Goal: Information Seeking & Learning: Get advice/opinions

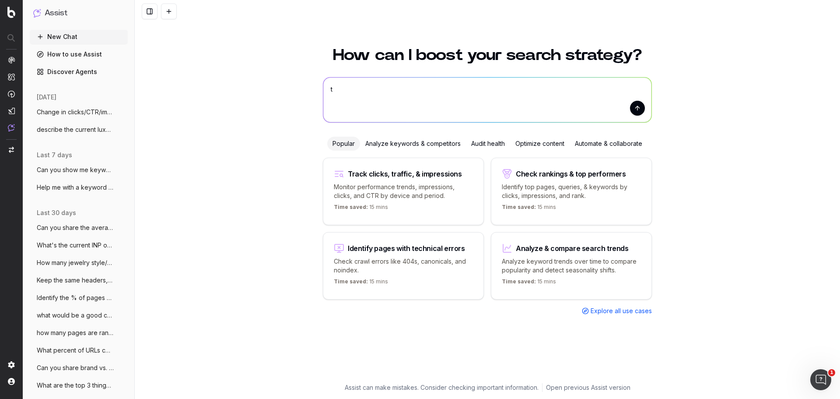
click at [327, 89] on textarea "t" at bounding box center [487, 99] width 328 height 45
paste textarea "Soft Launch (6/16 to Date) Metric WOY YoY Stories Unique Keywords 2366 105% 125…"
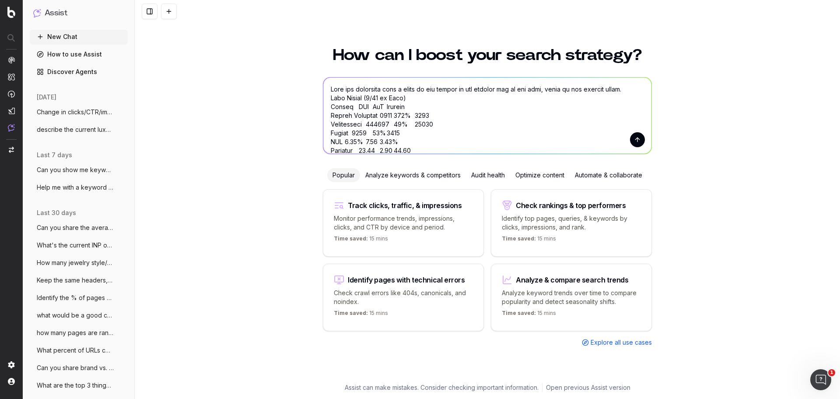
scroll to position [290, 0]
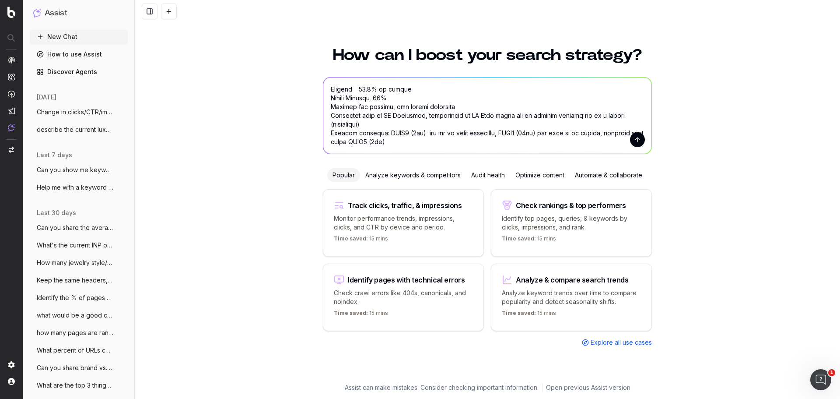
type textarea "Turn the following into a story on the growth of the content hub on the site, b…"
click at [640, 137] on button "submit" at bounding box center [637, 139] width 15 height 15
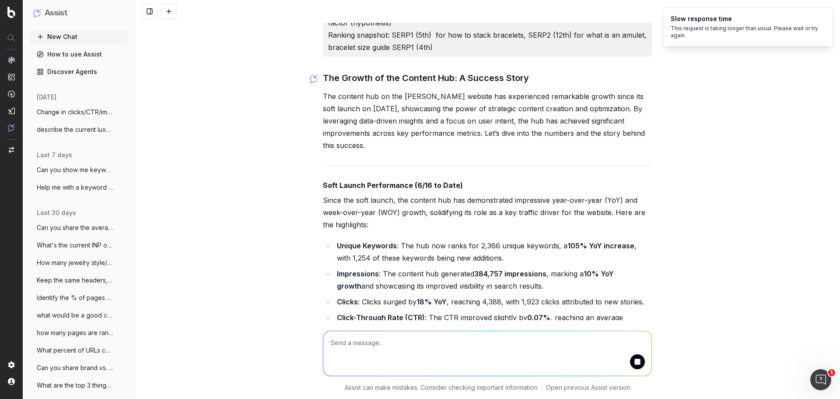
scroll to position [414, 0]
drag, startPoint x: 320, startPoint y: 159, endPoint x: 380, endPoint y: 214, distance: 81.8
copy p "The content hub on the David Yurman website has experienced remarkable growth s…"
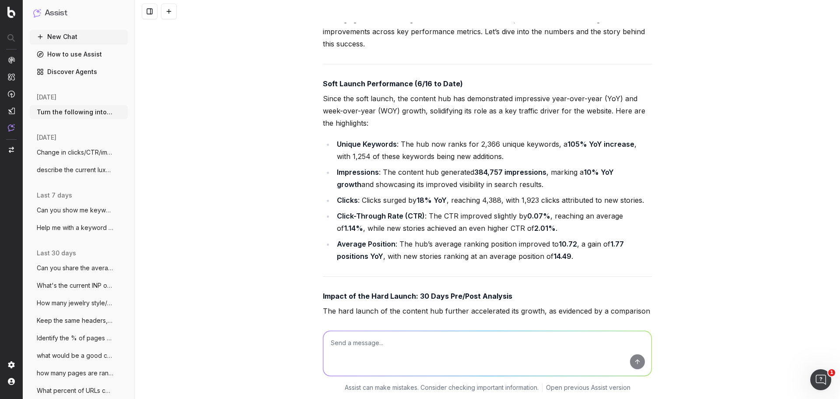
scroll to position [545, 0]
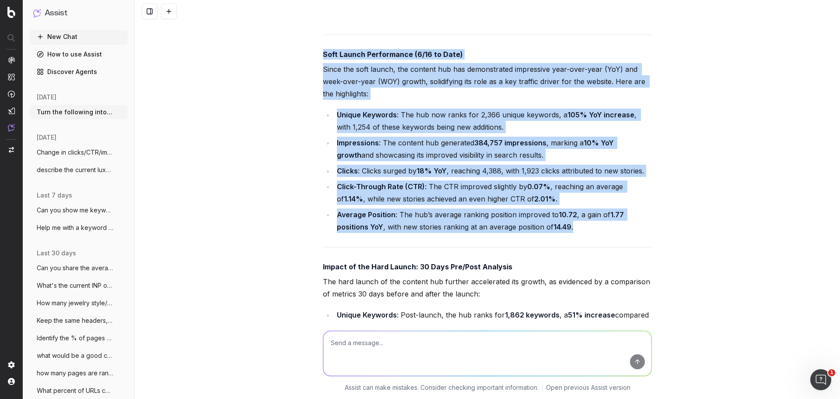
drag, startPoint x: 321, startPoint y: 116, endPoint x: 609, endPoint y: 284, distance: 333.5
copy div "Soft Launch Performance (6/16 to Date) Since the soft launch, the content hub h…"
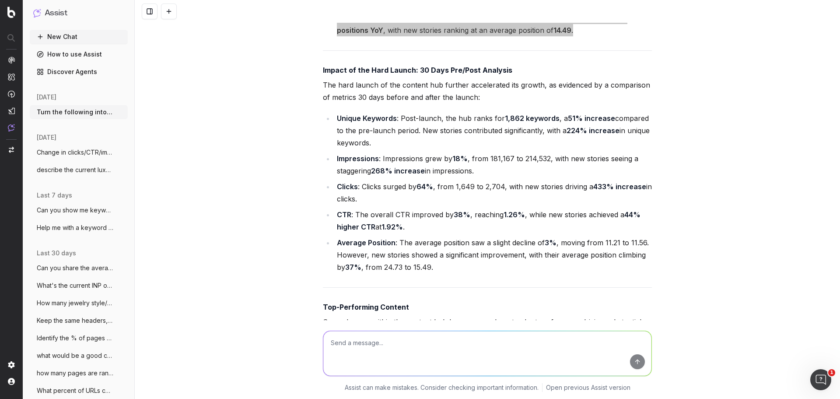
scroll to position [764, 0]
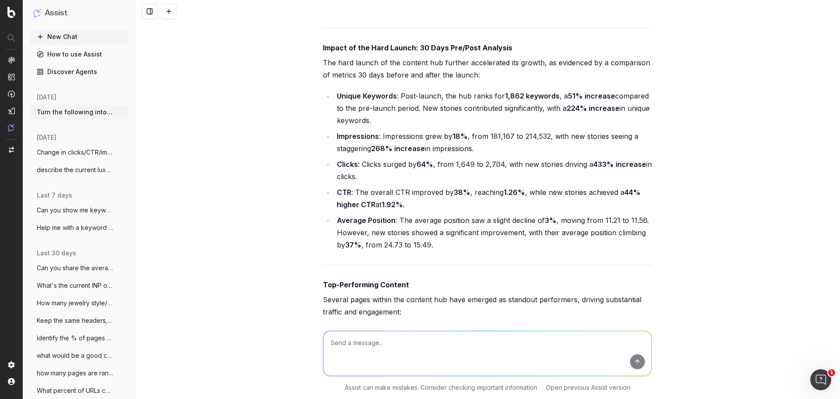
click at [406, 81] on p "The hard launch of the content hub further accelerated its growth, as evidenced…" at bounding box center [487, 68] width 329 height 25
click at [323, 52] on strong "Impact of the Hard Launch: 30 Days Pre/Post Analysis" at bounding box center [418, 47] width 190 height 9
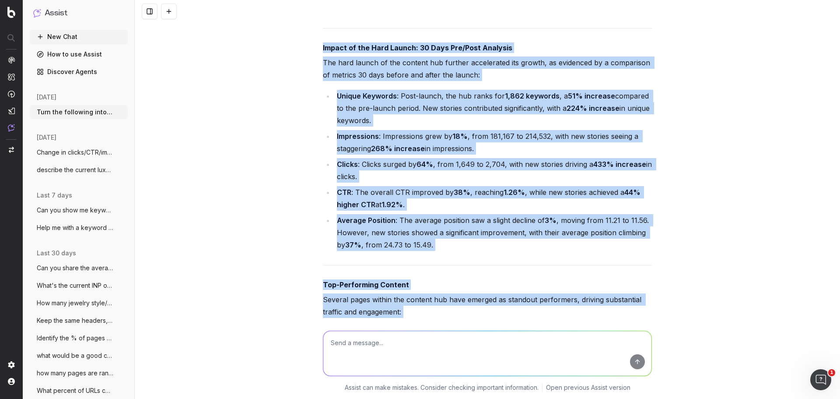
drag, startPoint x: 319, startPoint y: 107, endPoint x: 501, endPoint y: 329, distance: 287.4
click at [501, 329] on div "Turn the following into a story on the growth of the content hub on the site, b…" at bounding box center [488, 199] width 706 height 399
copy div "Impact of the Hard Launch: 30 Days Pre/Post Analysis The hard launch of the con…"
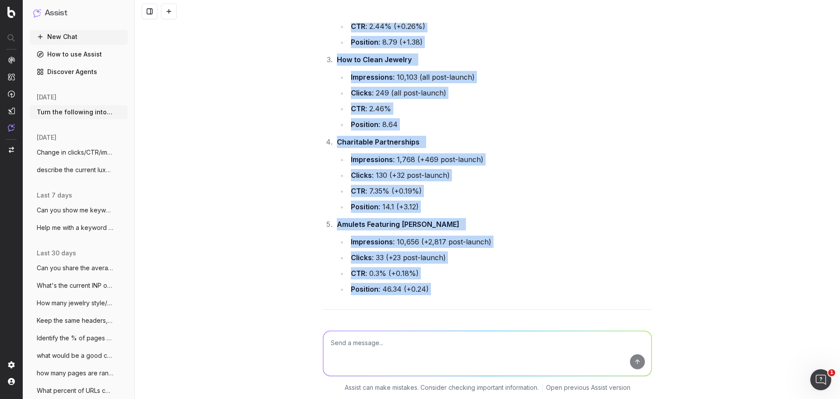
scroll to position [1070, 0]
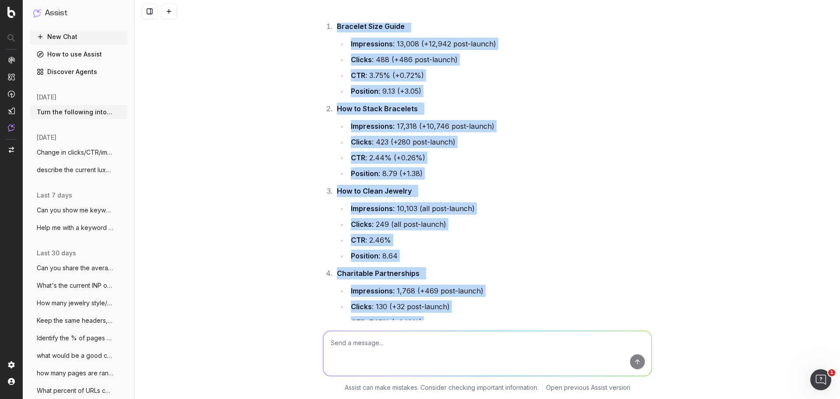
click at [520, 148] on li "Clicks : 423 (+280 post-launch)" at bounding box center [500, 142] width 304 height 12
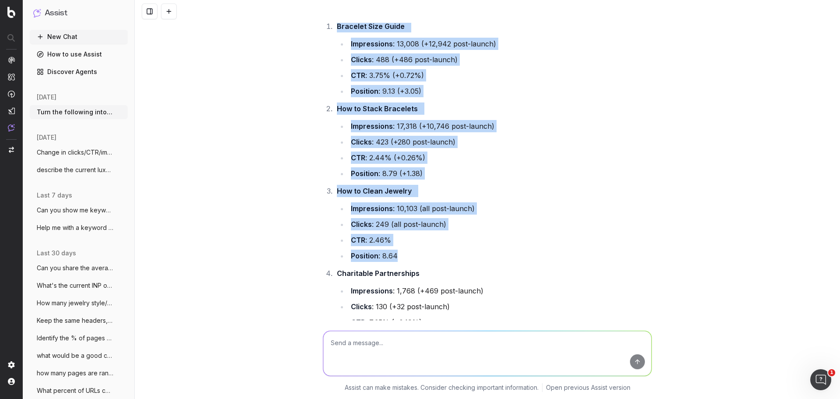
drag, startPoint x: 334, startPoint y: 87, endPoint x: 482, endPoint y: 309, distance: 267.0
click at [482, 309] on ol "Bracelet Size Guide Impressions : 13,008 (+12,942 post-launch) Clicks : 488 (+4…" at bounding box center [487, 223] width 329 height 406
copy ol "Bracelet Size Guide Impressions : 13,008 (+12,942 post-launch) Clicks : 488 (+4…"
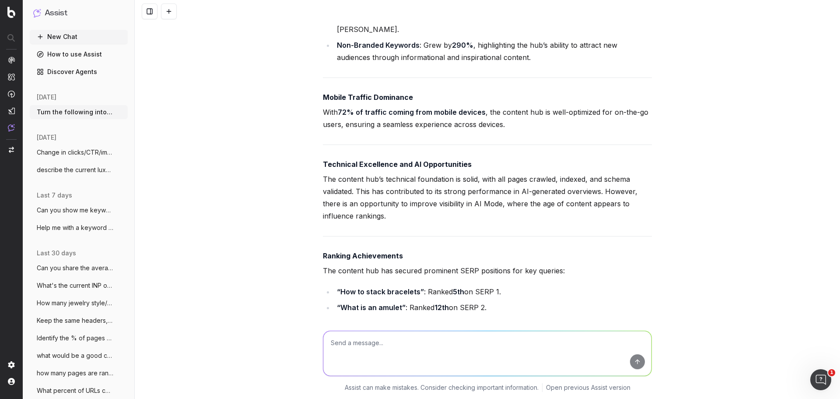
scroll to position [1548, 0]
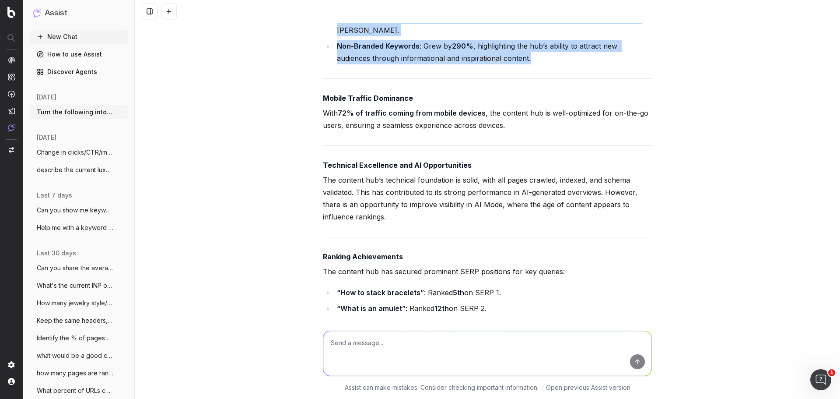
drag, startPoint x: 319, startPoint y: 60, endPoint x: 494, endPoint y: 119, distance: 185.2
copy div "The content hub has successfully captured both branded and non-branded traffic:…"
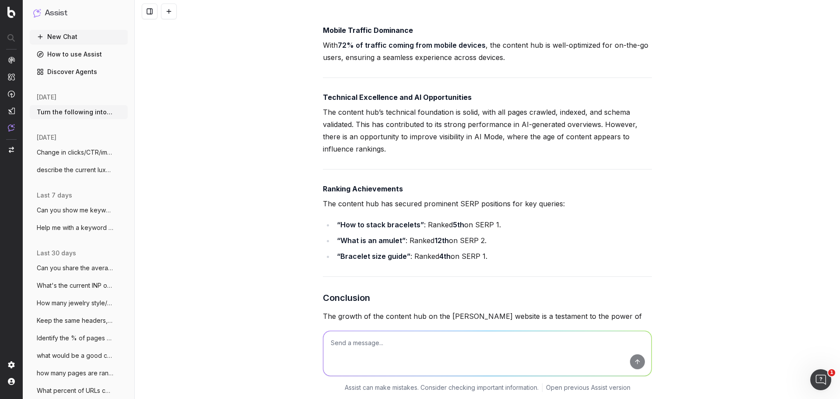
scroll to position [1636, 0]
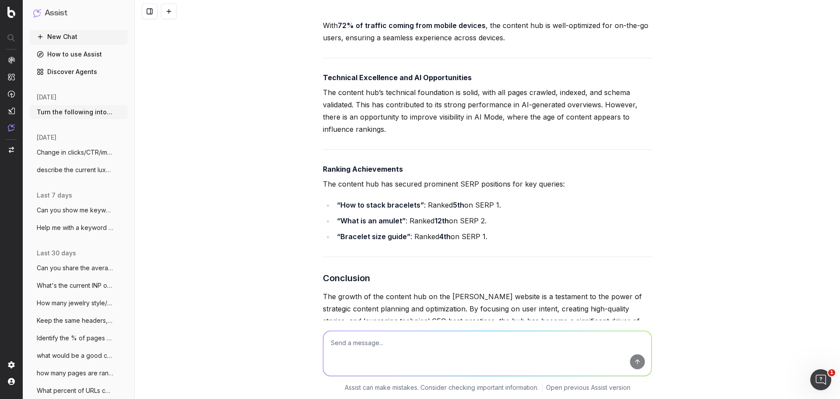
drag, startPoint x: 358, startPoint y: 101, endPoint x: 445, endPoint y: 96, distance: 87.2
copy p "With 72% of traffic coming from mobile devices , the content hub is well-optimi…"
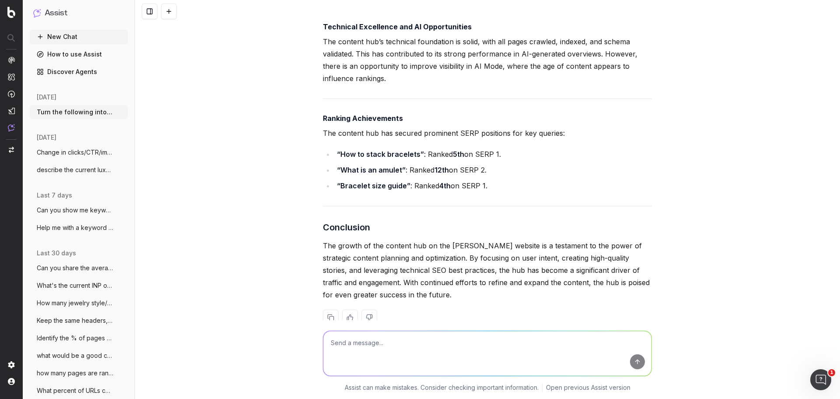
scroll to position [1767, 0]
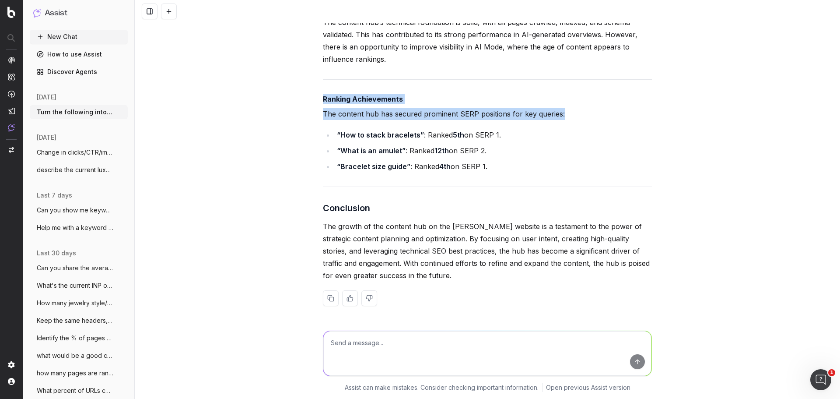
drag, startPoint x: 331, startPoint y: 99, endPoint x: 486, endPoint y: 181, distance: 175.3
copy div "Ranking Achievements The content hub has secured prominent SERP positions for k…"
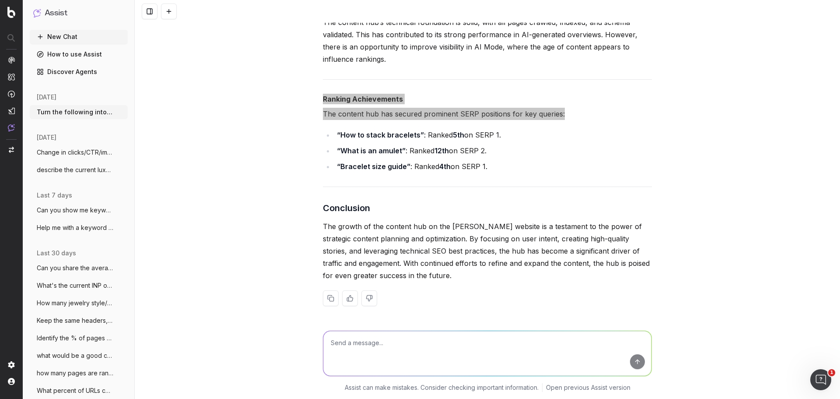
scroll to position [1636, 0]
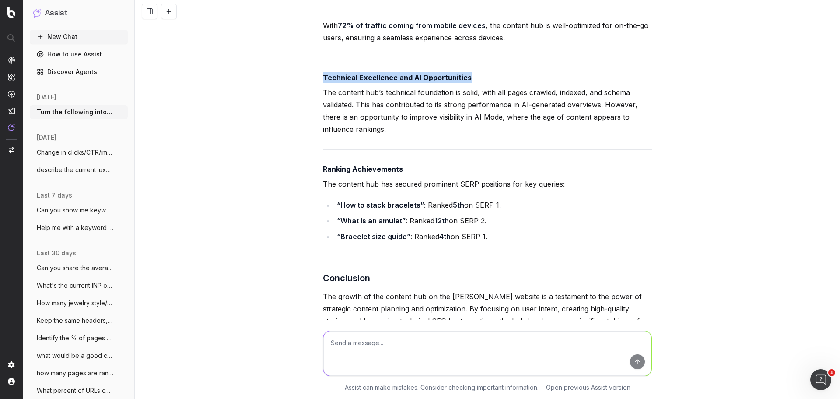
drag, startPoint x: 326, startPoint y: 137, endPoint x: 429, endPoint y: 204, distance: 122.8
copy strong "Technical Excellence and AI Opportunities"
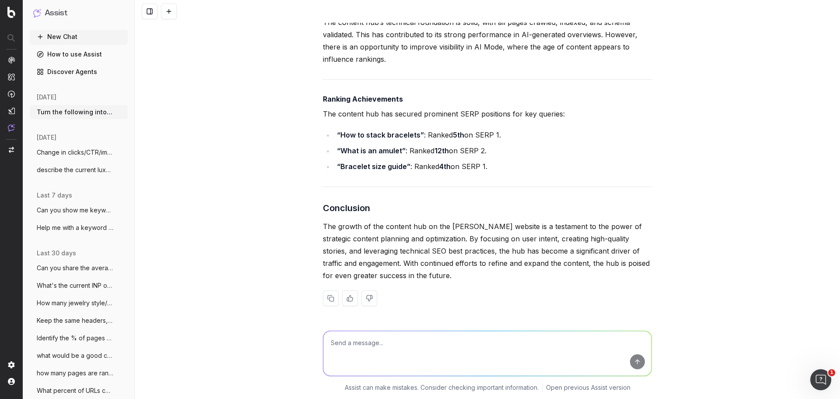
scroll to position [1767, 0]
click at [472, 343] on textarea at bounding box center [487, 353] width 328 height 45
type textarea "Can you create a few next steps based on performance?"
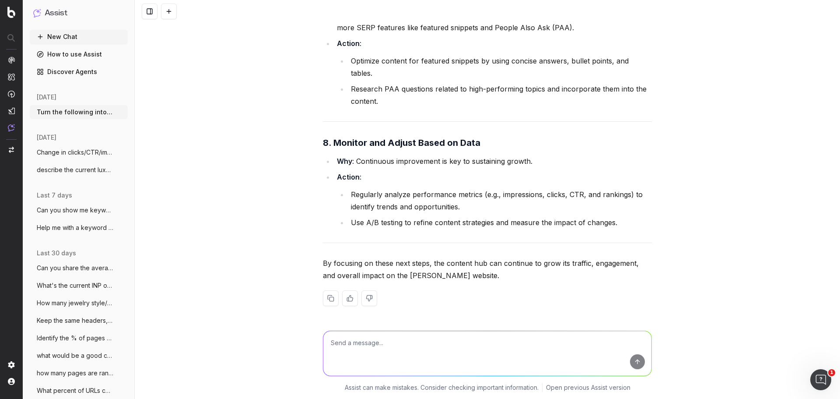
scroll to position [3055, 0]
click at [325, 298] on button at bounding box center [331, 298] width 16 height 16
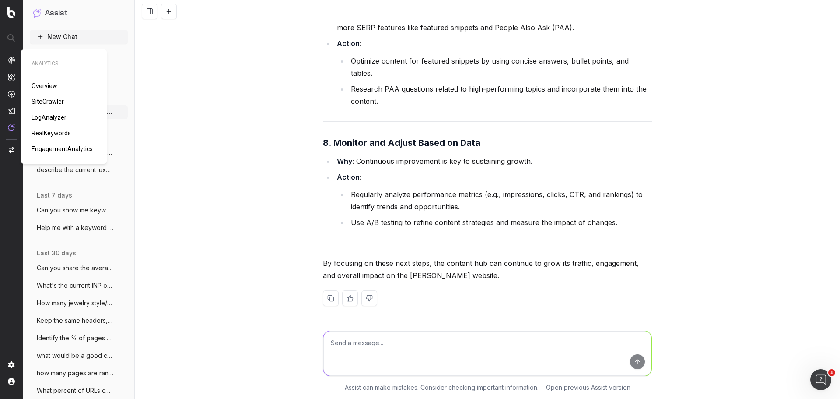
click at [52, 130] on span "RealKeywords" at bounding box center [51, 133] width 39 height 7
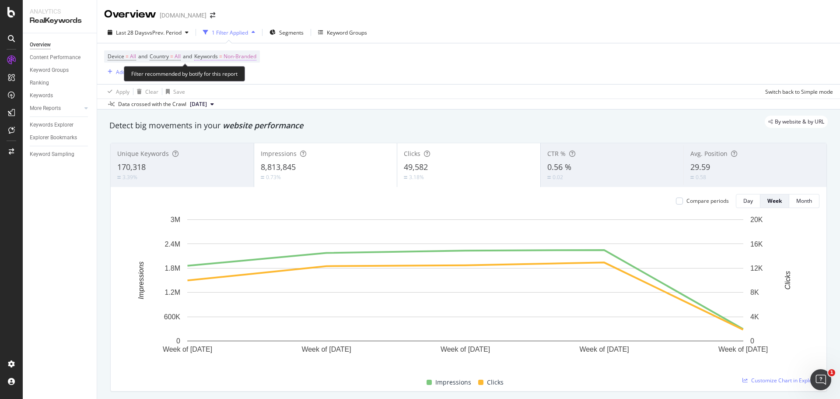
click at [247, 57] on span "Non-Branded" at bounding box center [240, 56] width 33 height 12
click at [242, 76] on span "Non-Branded" at bounding box center [225, 76] width 36 height 7
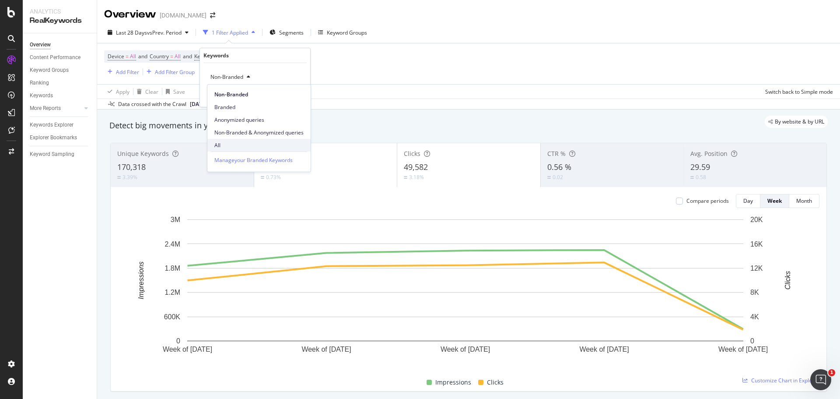
click at [248, 144] on span "All" at bounding box center [258, 145] width 89 height 8
click at [288, 96] on div "button" at bounding box center [284, 95] width 12 height 5
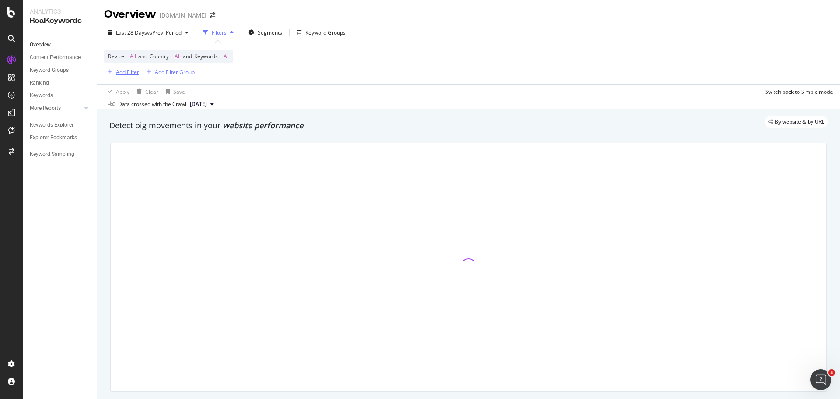
click at [130, 70] on div "Add Filter" at bounding box center [127, 71] width 23 height 7
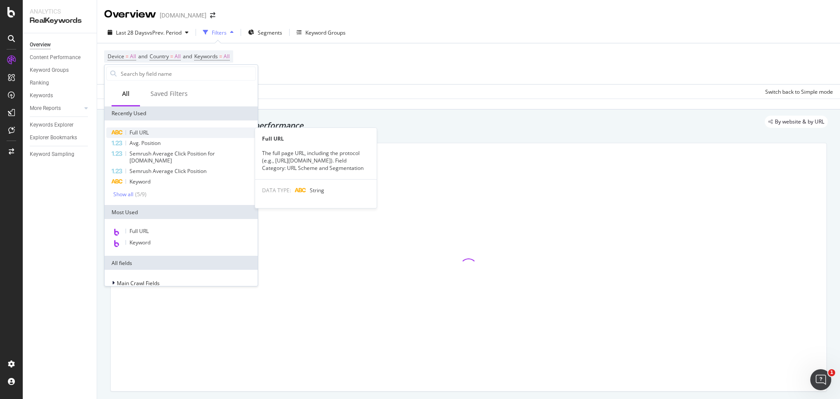
click at [159, 128] on div "Full URL" at bounding box center [181, 132] width 150 height 11
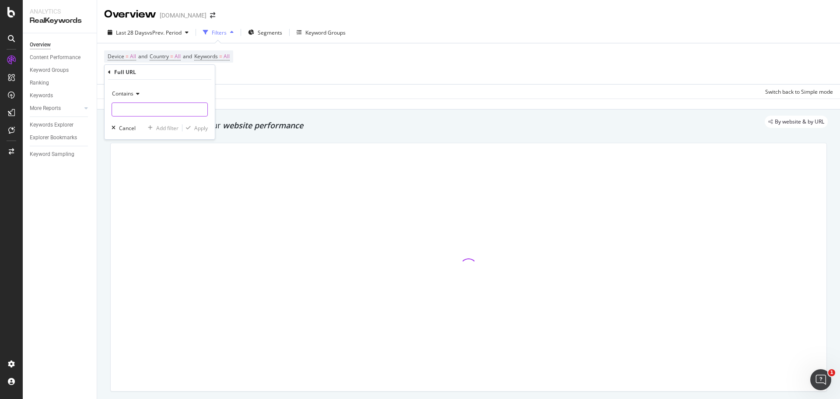
click at [172, 105] on input "text" at bounding box center [159, 109] width 95 height 14
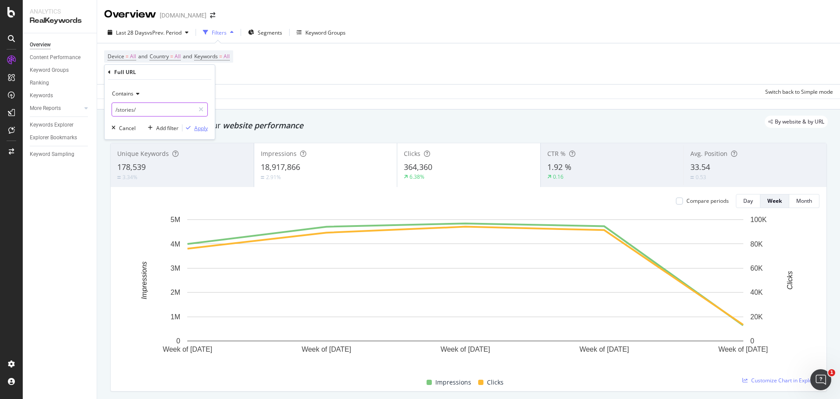
type input "/stories/"
click at [203, 130] on div "Apply" at bounding box center [201, 127] width 14 height 7
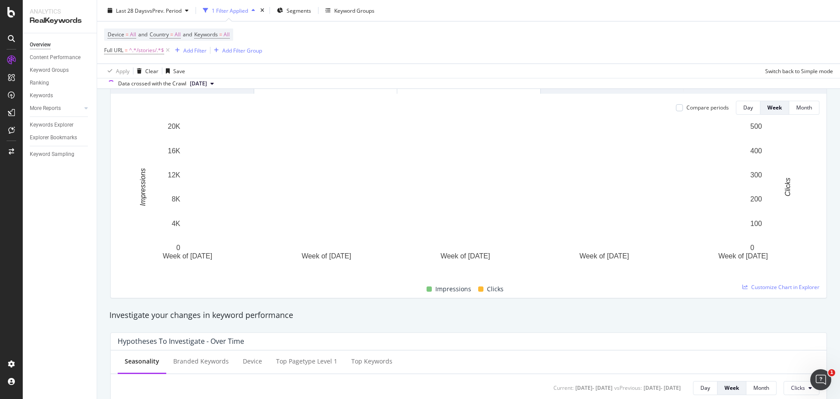
scroll to position [88, 0]
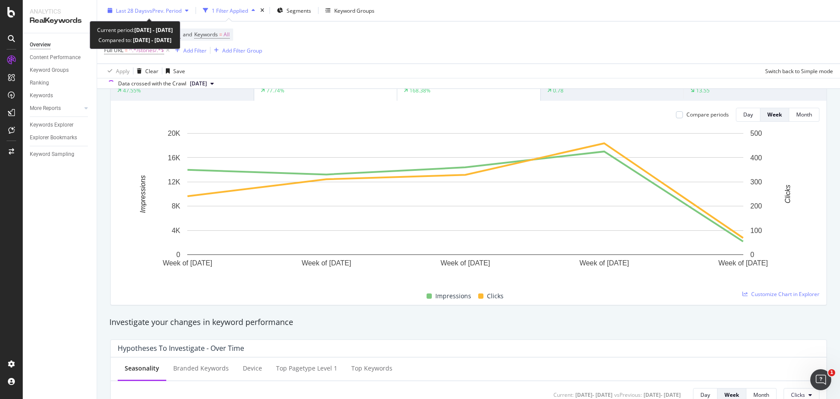
click at [175, 12] on span "vs Prev. Period" at bounding box center [164, 10] width 35 height 7
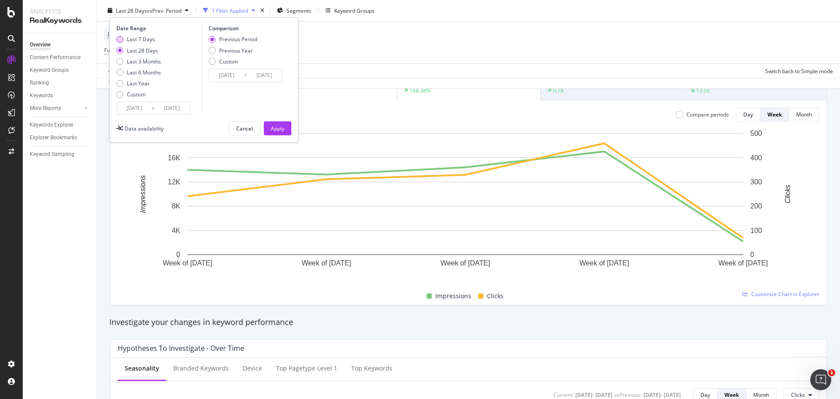
click at [123, 36] on div "Last 7 Days" at bounding box center [138, 38] width 45 height 7
type input "2025/08/12"
type input "2025/08/05"
type input "2025/08/11"
click at [278, 130] on div "Apply" at bounding box center [278, 127] width 14 height 7
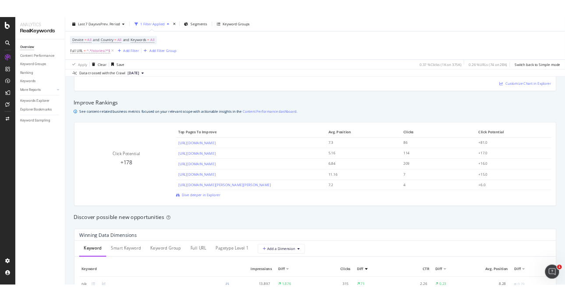
scroll to position [613, 0]
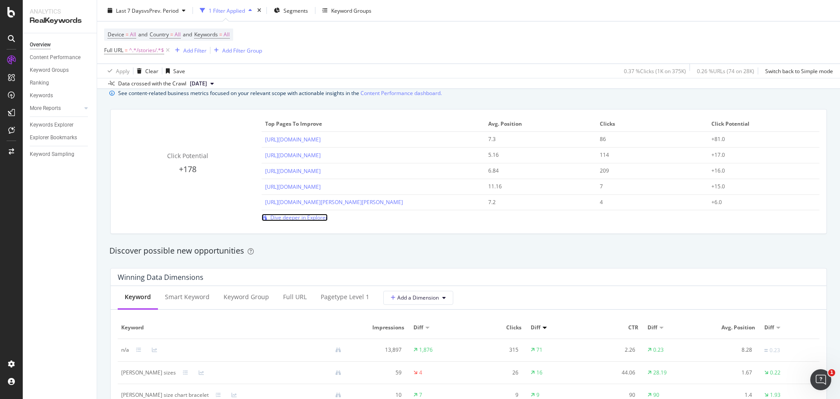
click at [324, 219] on span "Dive deeper in Explorer" at bounding box center [299, 217] width 57 height 7
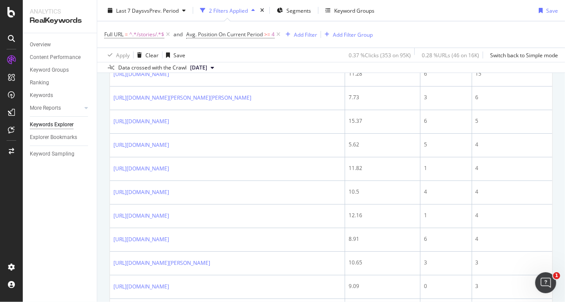
scroll to position [236, 0]
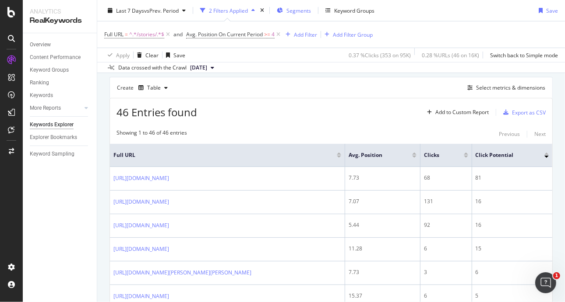
click at [303, 12] on span "Segments" at bounding box center [298, 10] width 25 height 7
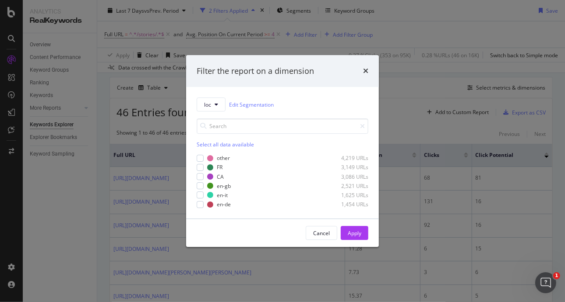
click at [431, 16] on div "Filter the report on a dimension loc Edit Segmentation Select all data availabl…" at bounding box center [282, 151] width 565 height 302
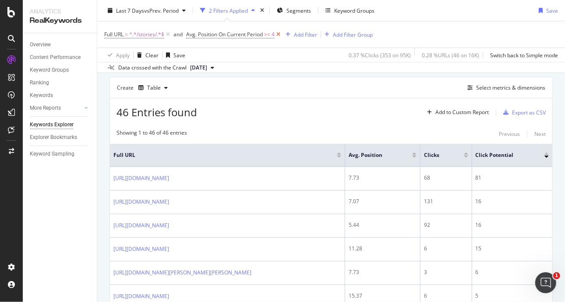
click at [281, 36] on icon at bounding box center [277, 34] width 7 height 9
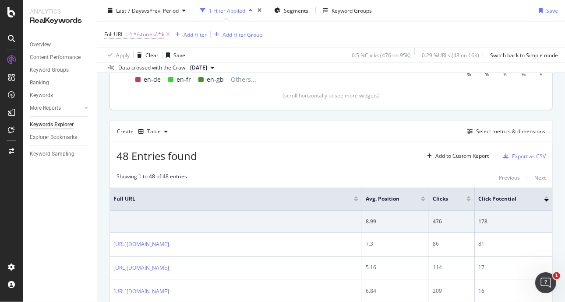
scroll to position [236, 0]
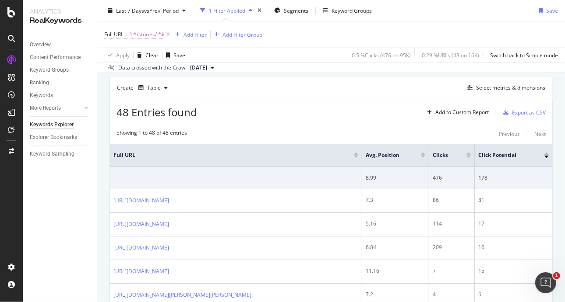
click at [133, 33] on span "^.*/stories/.*$" at bounding box center [146, 34] width 35 height 12
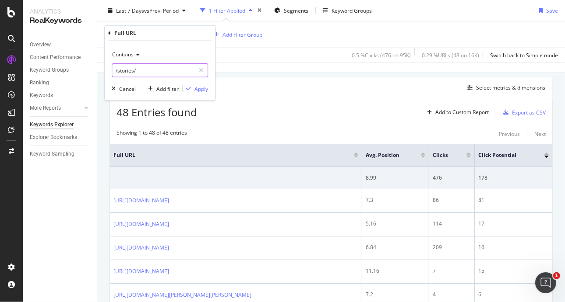
click at [113, 67] on input "/stories/" at bounding box center [153, 70] width 83 height 14
click at [114, 70] on input "/stories/" at bounding box center [153, 70] width 83 height 14
type input ".com/world-of-yurman/stories/"
click at [204, 88] on div "Apply" at bounding box center [201, 88] width 14 height 7
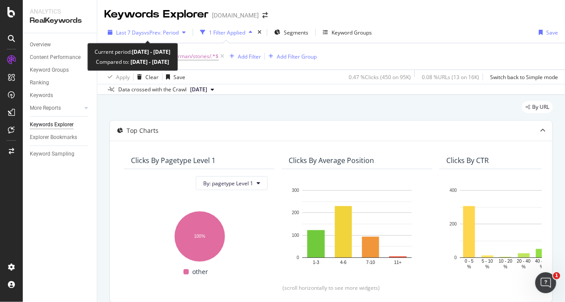
click at [151, 33] on span "vs Prev. Period" at bounding box center [161, 32] width 35 height 7
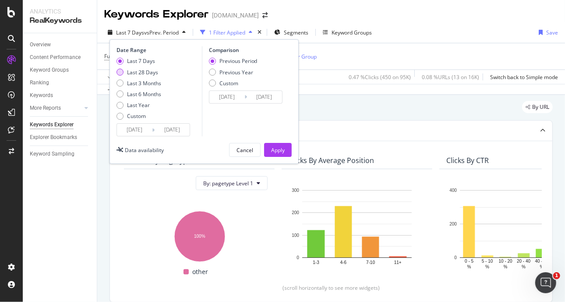
click at [119, 72] on div "Last 28 Days" at bounding box center [119, 72] width 7 height 7
type input "2025/07/22"
type input "2025/06/24"
type input "2025/07/21"
click at [279, 145] on div "Apply" at bounding box center [278, 150] width 14 height 13
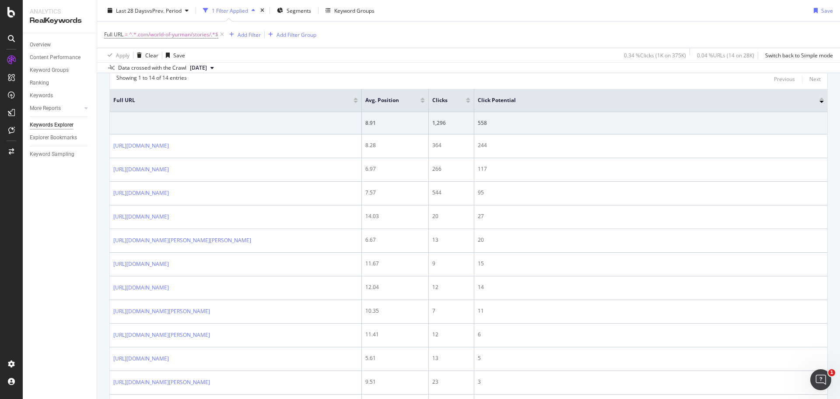
scroll to position [281, 0]
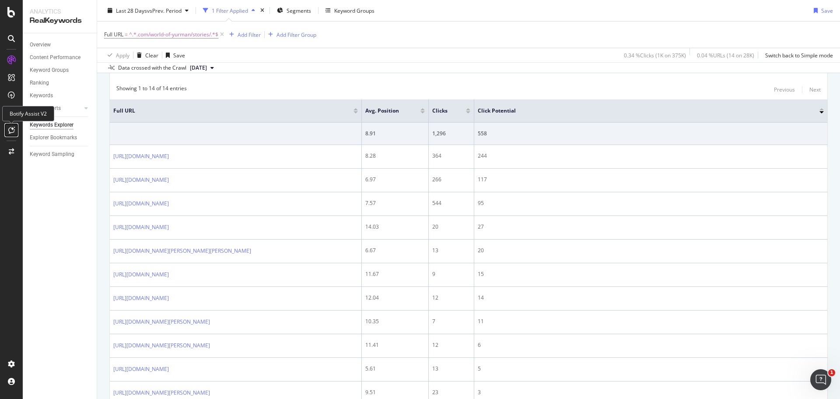
click at [12, 133] on icon at bounding box center [11, 130] width 7 height 7
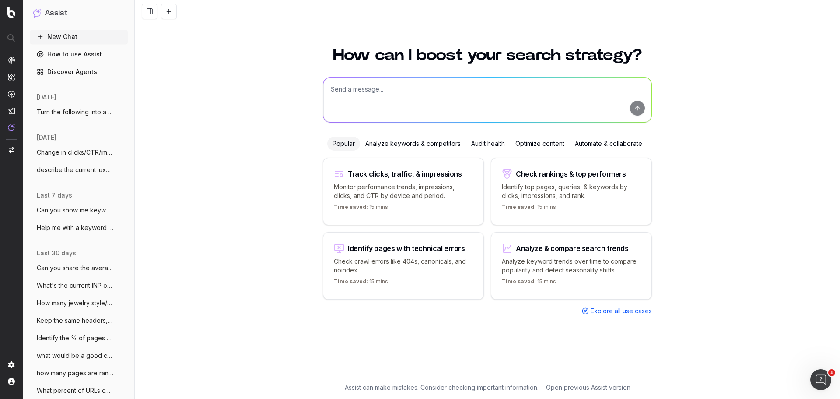
click at [493, 103] on textarea at bounding box center [487, 99] width 328 height 45
click at [428, 91] on textarea "what are some of the top growing jewelry trends for 2026?" at bounding box center [487, 99] width 328 height 45
type textarea "what are some of the top growing luxury jewelry trends for 2026?"
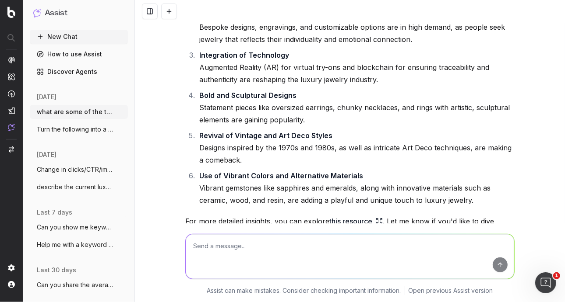
scroll to position [264, 0]
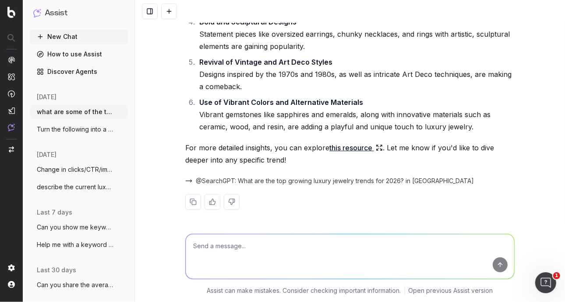
drag, startPoint x: 348, startPoint y: 146, endPoint x: 340, endPoint y: 149, distance: 9.0
click at [340, 149] on link "this resource" at bounding box center [355, 148] width 53 height 12
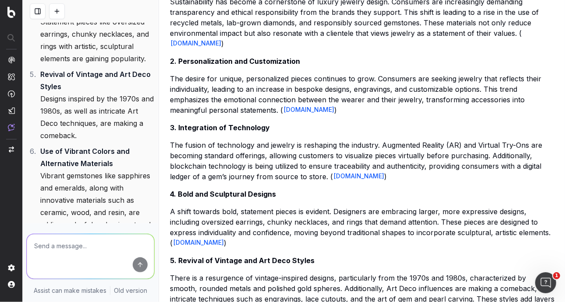
scroll to position [44, 0]
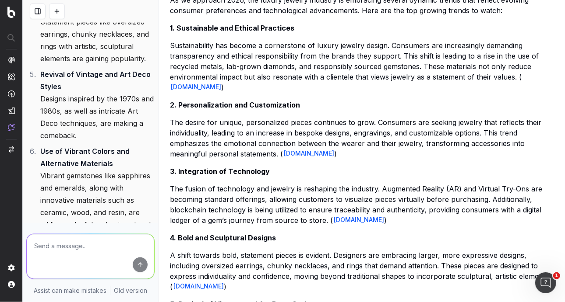
drag, startPoint x: 331, startPoint y: 152, endPoint x: 406, endPoint y: 158, distance: 75.0
click at [406, 158] on p "The desire for unique, personalized pieces continues to grow. Consumers are see…" at bounding box center [362, 138] width 384 height 42
drag, startPoint x: 342, startPoint y: 159, endPoint x: 307, endPoint y: 166, distance: 35.3
click at [308, 166] on p "3. Integration of Technology" at bounding box center [362, 171] width 384 height 11
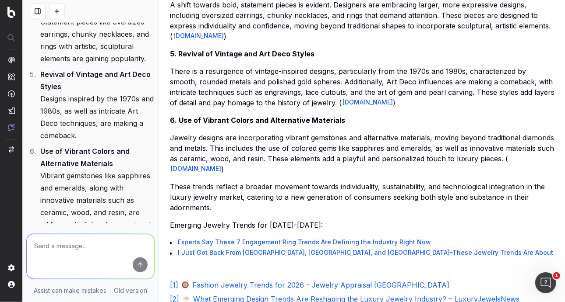
scroll to position [391, 0]
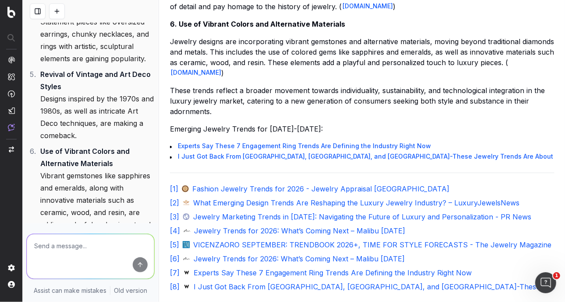
click at [115, 249] on textarea at bounding box center [90, 257] width 127 height 45
type textarea "Which of these show the highest search volume growth?"
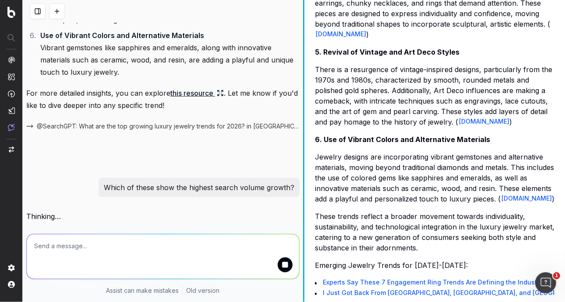
scroll to position [923, 0]
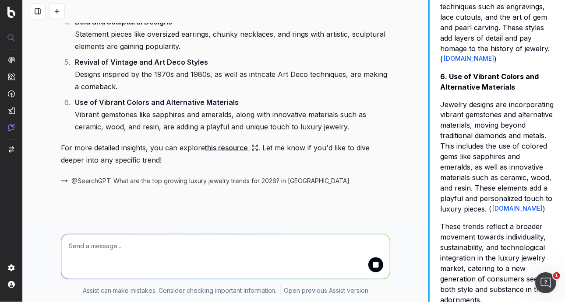
click at [564, 172] on div "what are some of the top growing luxury jewelry trends for 2026? I don't have d…" at bounding box center [294, 151] width 542 height 302
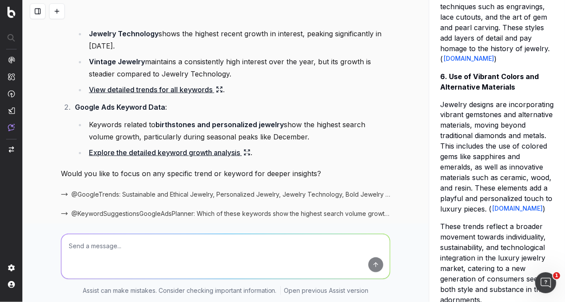
scroll to position [566, 0]
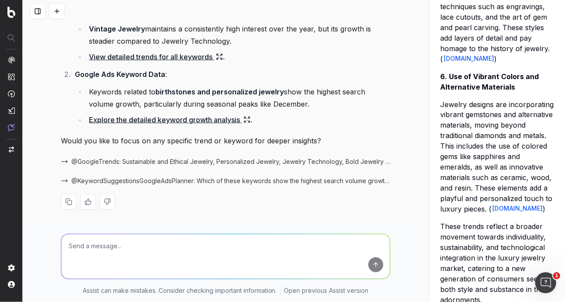
type textarea "S"
paste textarea "Phenomenal growth in brand interest as ‘David Yurman’ (head term) clicks up +33…"
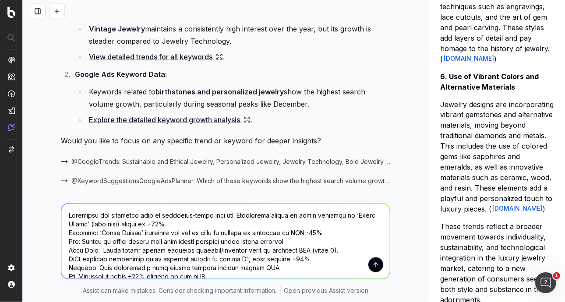
scroll to position [116, 0]
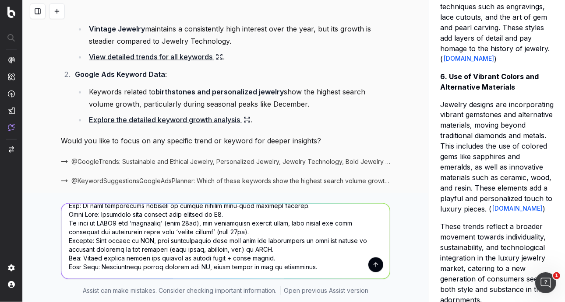
type textarea "Summarize the following into an executive-level read out: Phenomenal growth in …"
click at [143, 267] on textarea at bounding box center [225, 241] width 328 height 75
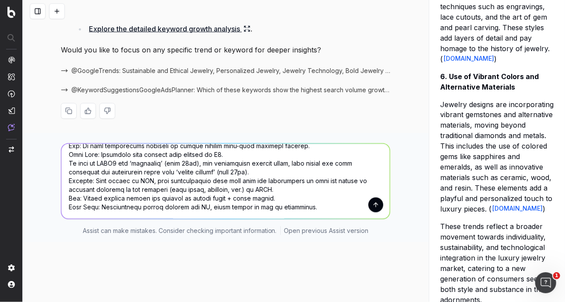
scroll to position [633, 0]
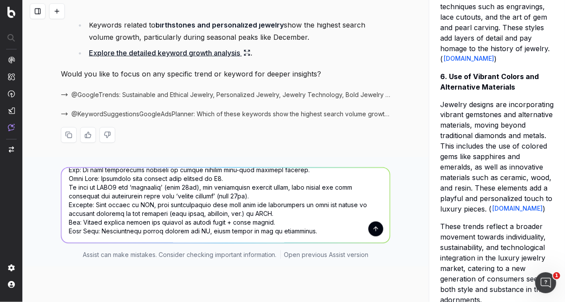
click at [377, 225] on button "submit" at bounding box center [375, 229] width 15 height 15
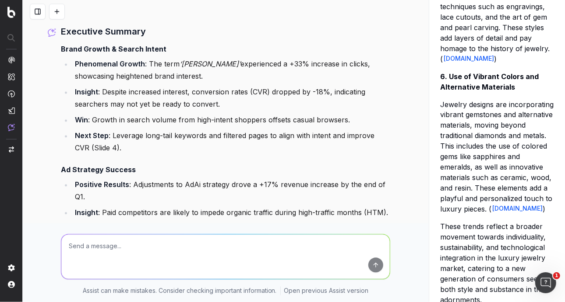
scroll to position [996, 0]
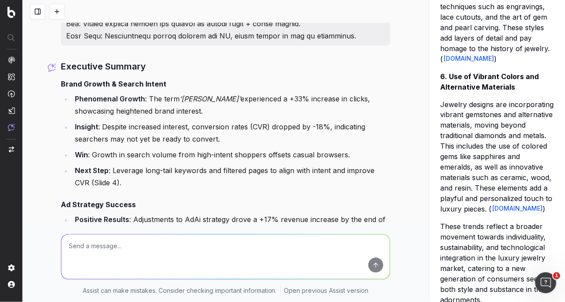
click at [101, 267] on textarea at bounding box center [225, 257] width 328 height 45
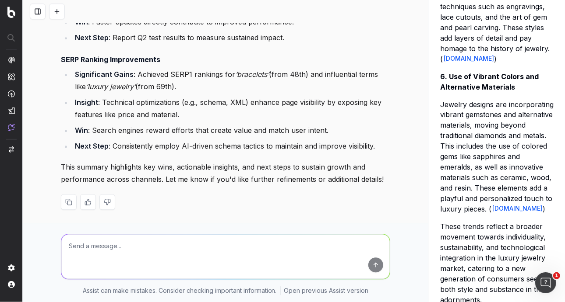
click at [202, 240] on textarea at bounding box center [225, 257] width 328 height 45
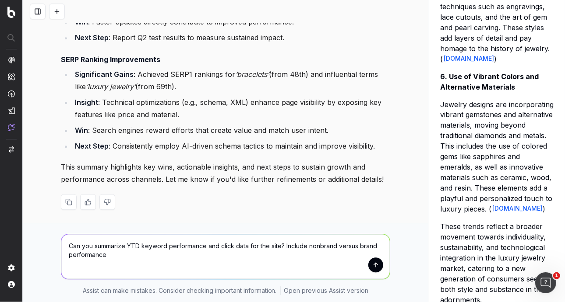
type textarea "Can you summarize YTD keyword performance and click data for the site? Include …"
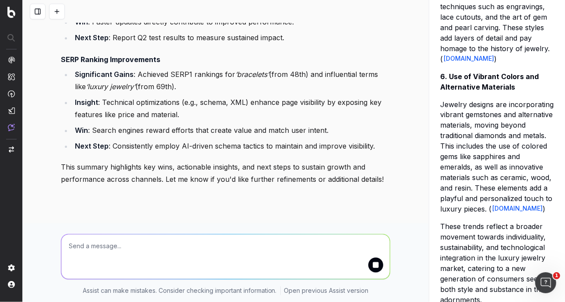
scroll to position [1308, 0]
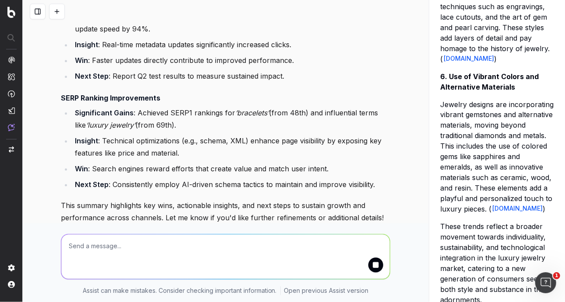
click at [206, 243] on textarea at bounding box center [225, 257] width 328 height 45
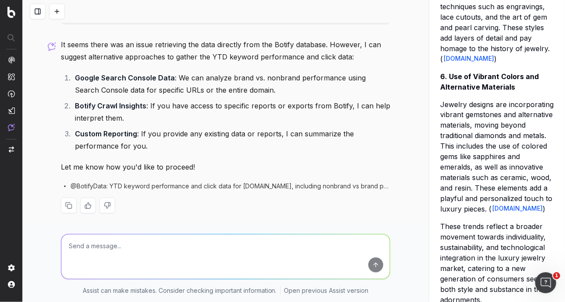
scroll to position [1581, 0]
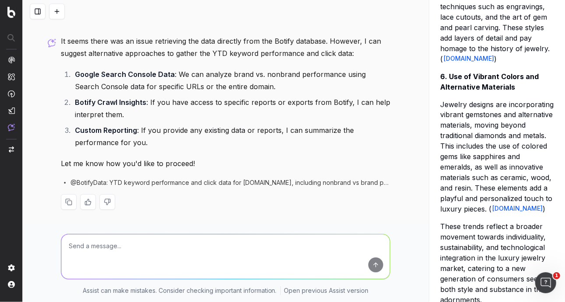
click at [114, 236] on textarea at bounding box center [225, 257] width 328 height 45
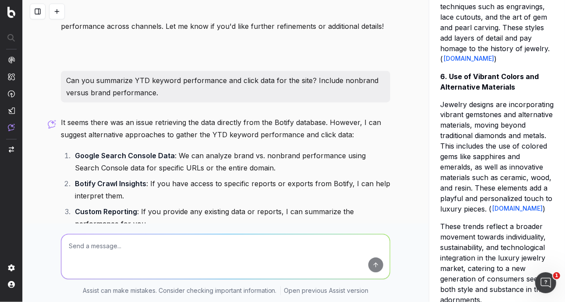
scroll to position [1494, 0]
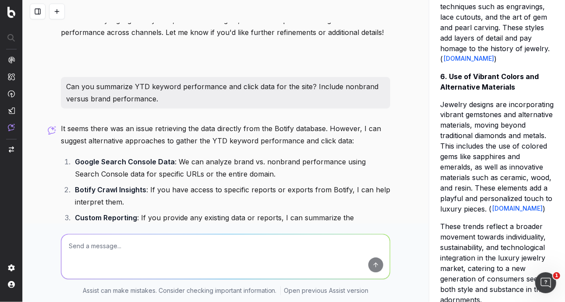
click at [313, 259] on textarea at bounding box center [225, 257] width 328 height 45
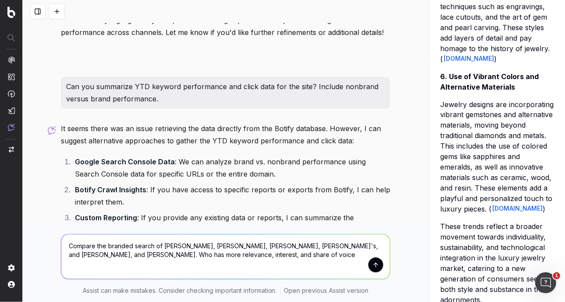
type textarea "Compare the branded search of Mejuri, David Yurman, Cartier, Tiffany's, and Bul…"
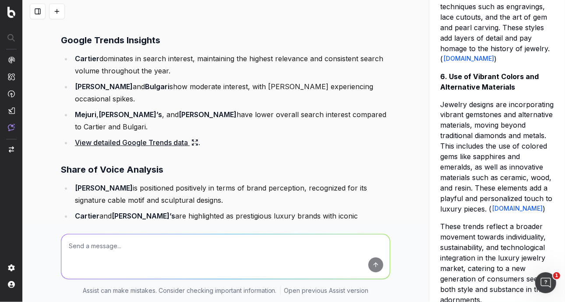
scroll to position [1867, 0]
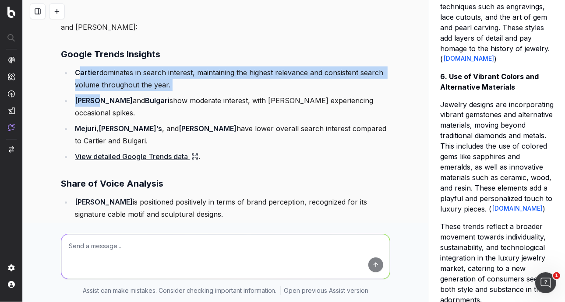
drag, startPoint x: 76, startPoint y: 47, endPoint x: 92, endPoint y: 71, distance: 29.0
click at [92, 71] on ul "Cartier dominates in search interest, maintaining the highest relevance and con…" at bounding box center [225, 115] width 329 height 96
click at [91, 95] on li "David Yurman and Bulgari show moderate interest, with David Yurman experiencing…" at bounding box center [231, 107] width 318 height 25
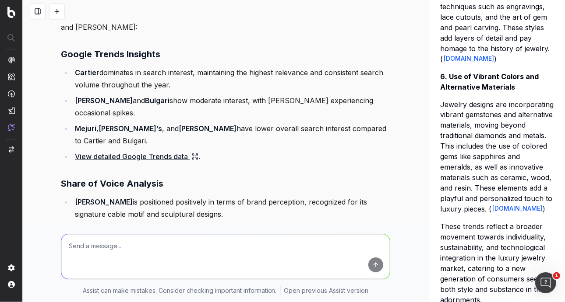
drag, startPoint x: 74, startPoint y: 46, endPoint x: 116, endPoint y: 111, distance: 78.1
click at [116, 111] on ul "Cartier dominates in search interest, maintaining the highest relevance and con…" at bounding box center [225, 115] width 329 height 96
drag, startPoint x: 88, startPoint y: 35, endPoint x: 81, endPoint y: 43, distance: 10.9
click at [81, 67] on li "Cartier dominates in search interest, maintaining the highest relevance and con…" at bounding box center [231, 79] width 318 height 25
drag, startPoint x: 74, startPoint y: 49, endPoint x: 132, endPoint y: 120, distance: 92.7
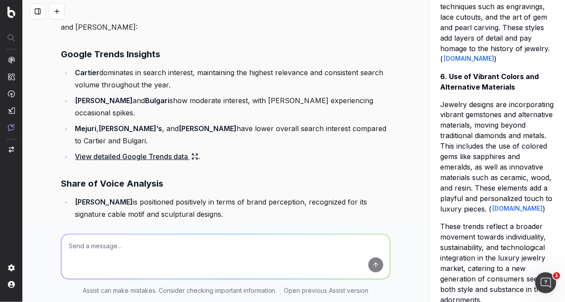
click at [132, 120] on ul "Cartier dominates in search interest, maintaining the highest relevance and con…" at bounding box center [225, 115] width 329 height 96
copy ul "Cartier dominates in search interest, maintaining the highest relevance and con…"
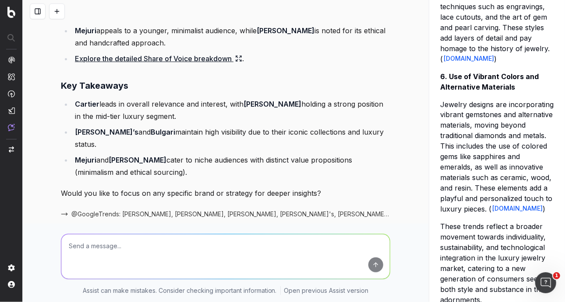
scroll to position [2110, 0]
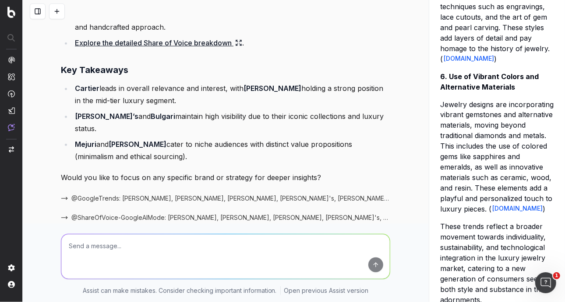
click at [121, 238] on textarea at bounding box center [225, 257] width 328 height 45
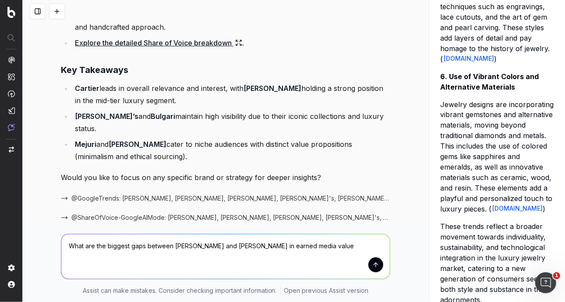
type textarea "What are the biggest gaps between Cartier and David Yurman in earned media valu…"
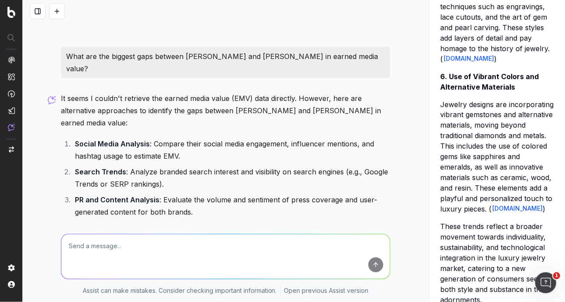
scroll to position [2373, 0]
